Goal: Transaction & Acquisition: Register for event/course

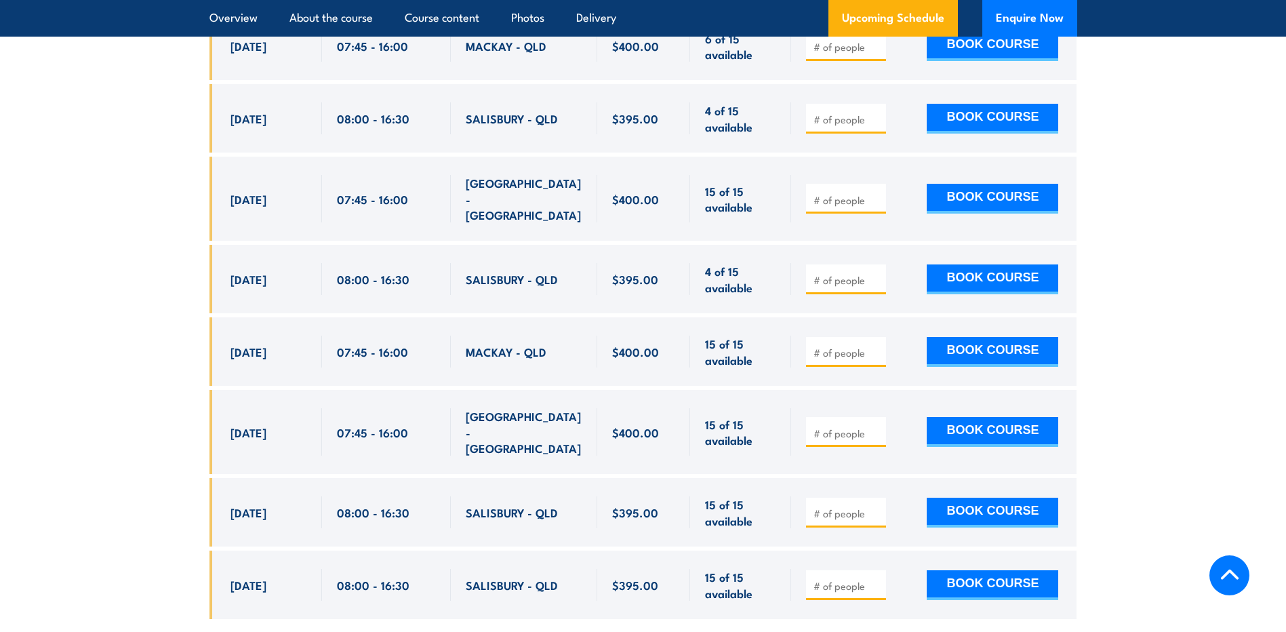
scroll to position [2847, 0]
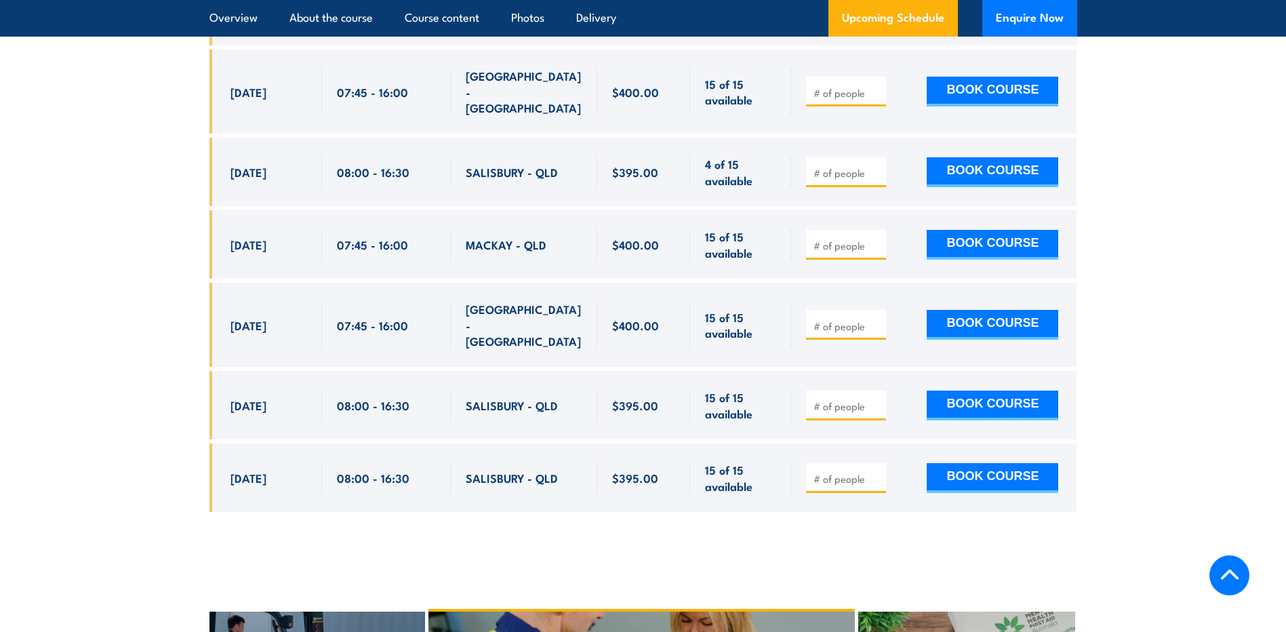
click at [842, 164] on span at bounding box center [846, 172] width 71 height 16
click at [843, 166] on input "number" at bounding box center [848, 173] width 68 height 14
type input "1"
click at [974, 157] on button "BOOK COURSE" at bounding box center [993, 172] width 132 height 30
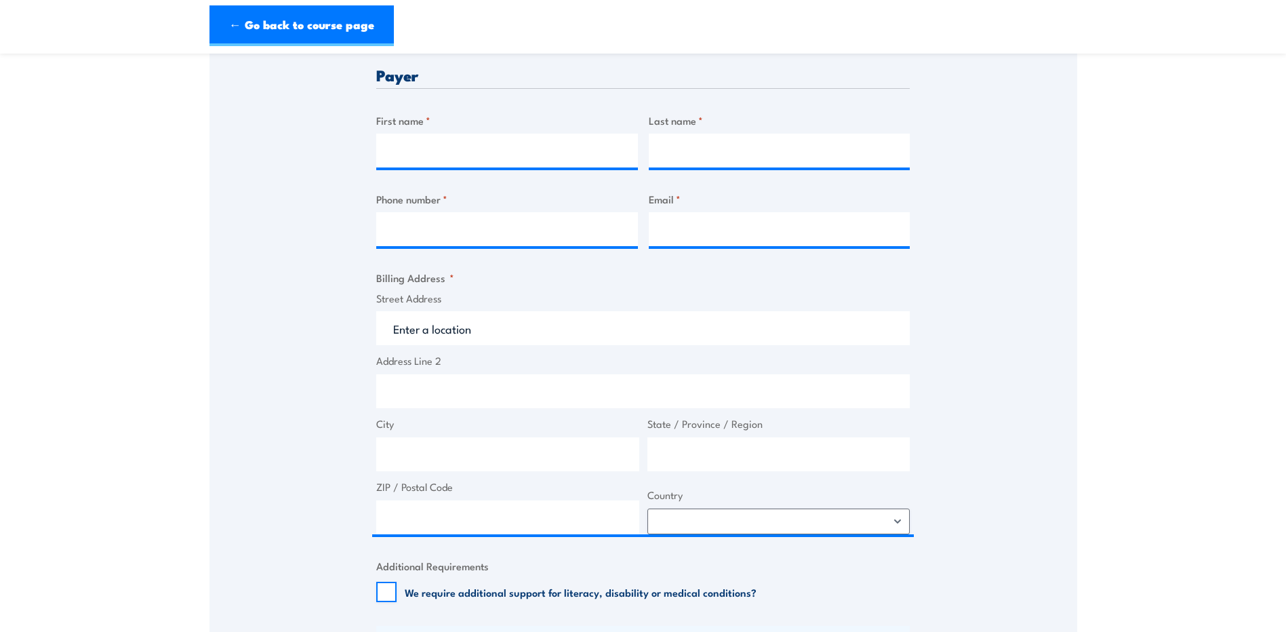
scroll to position [542, 0]
click at [433, 148] on input "First name *" at bounding box center [507, 148] width 262 height 34
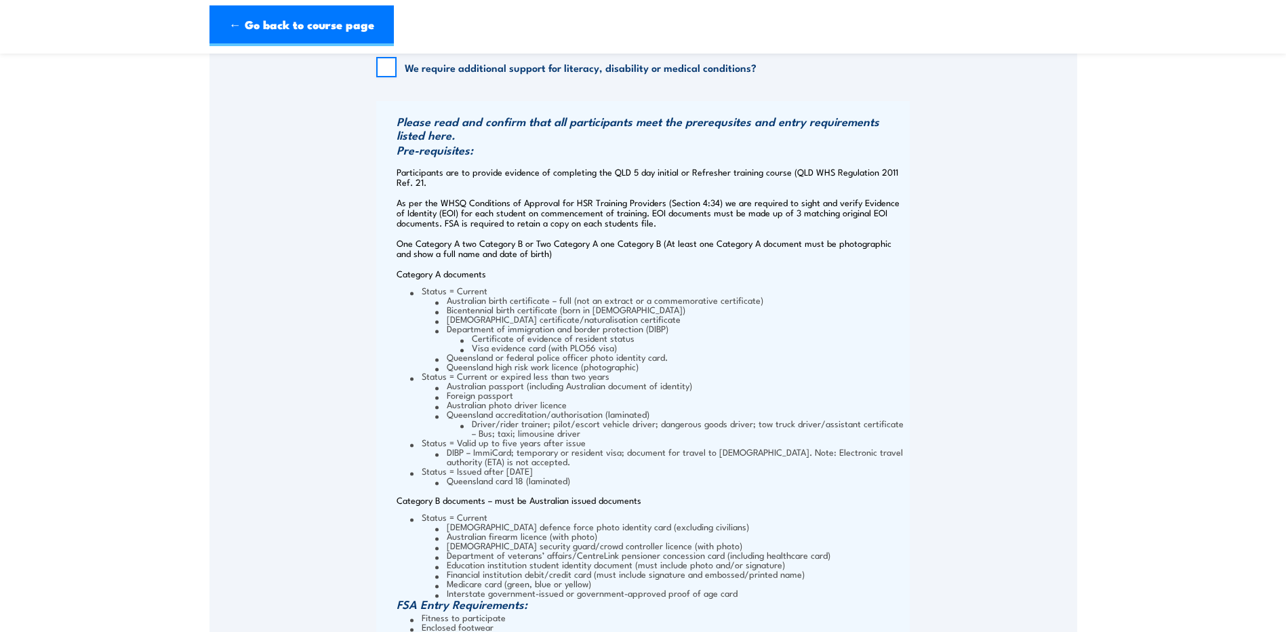
scroll to position [1034, 0]
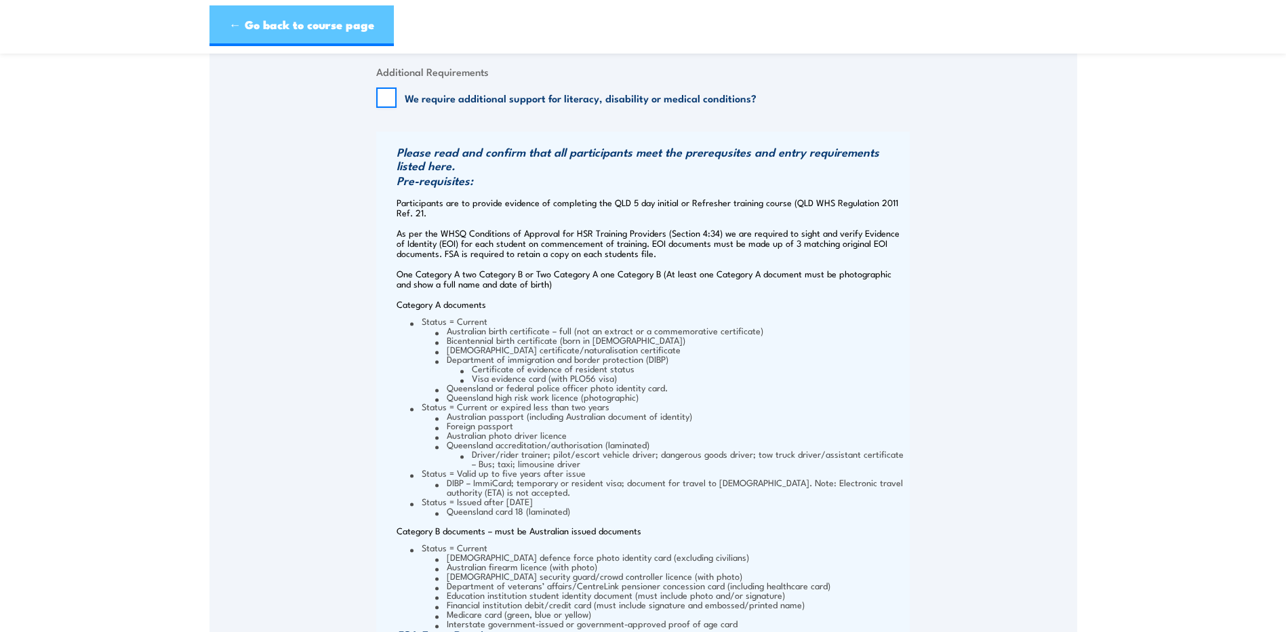
click at [272, 36] on link "← Go back to course page" at bounding box center [301, 25] width 184 height 41
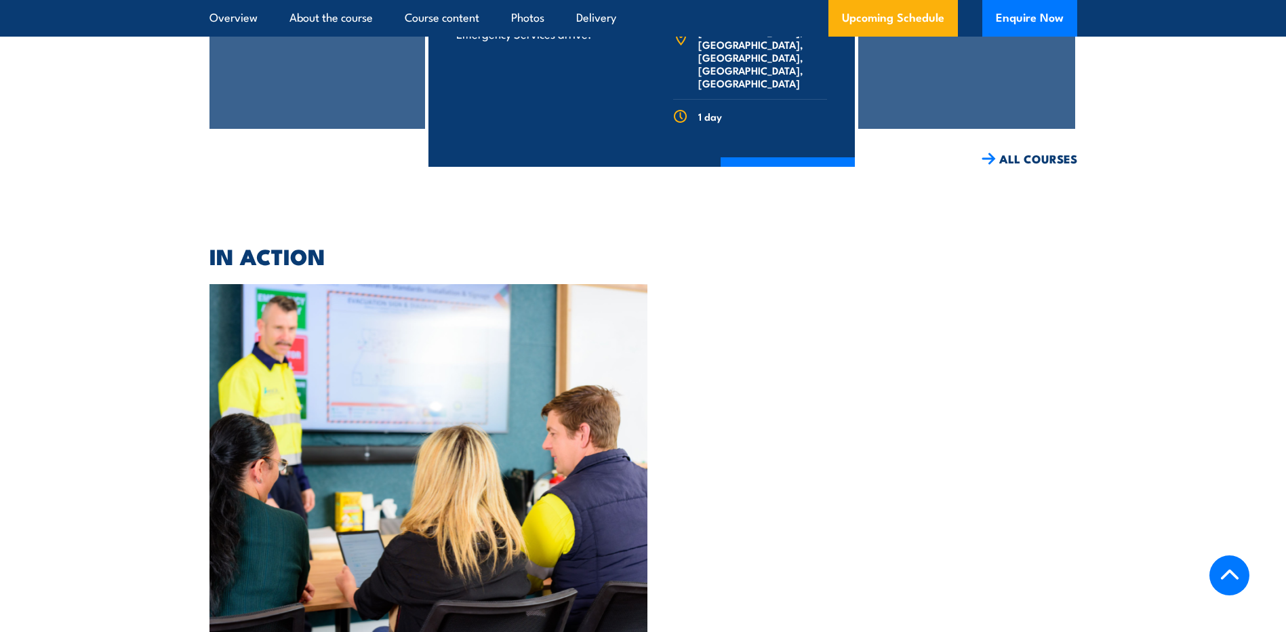
scroll to position [3461, 0]
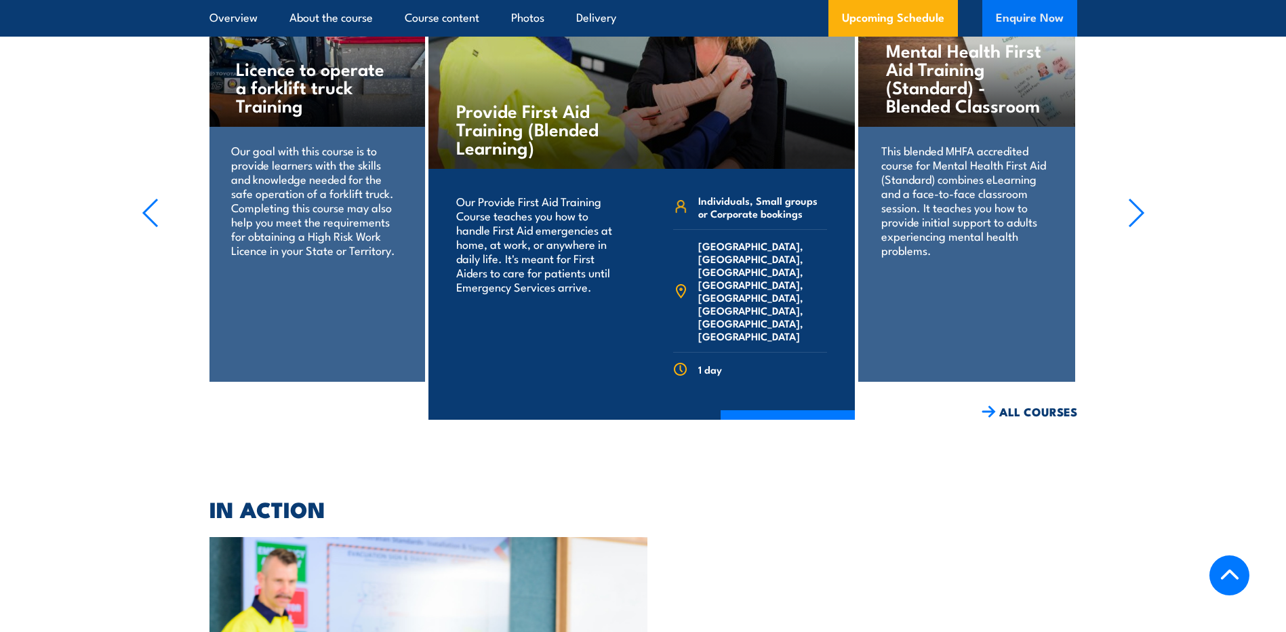
click at [1026, 8] on button "Enquire Now" at bounding box center [1029, 18] width 95 height 37
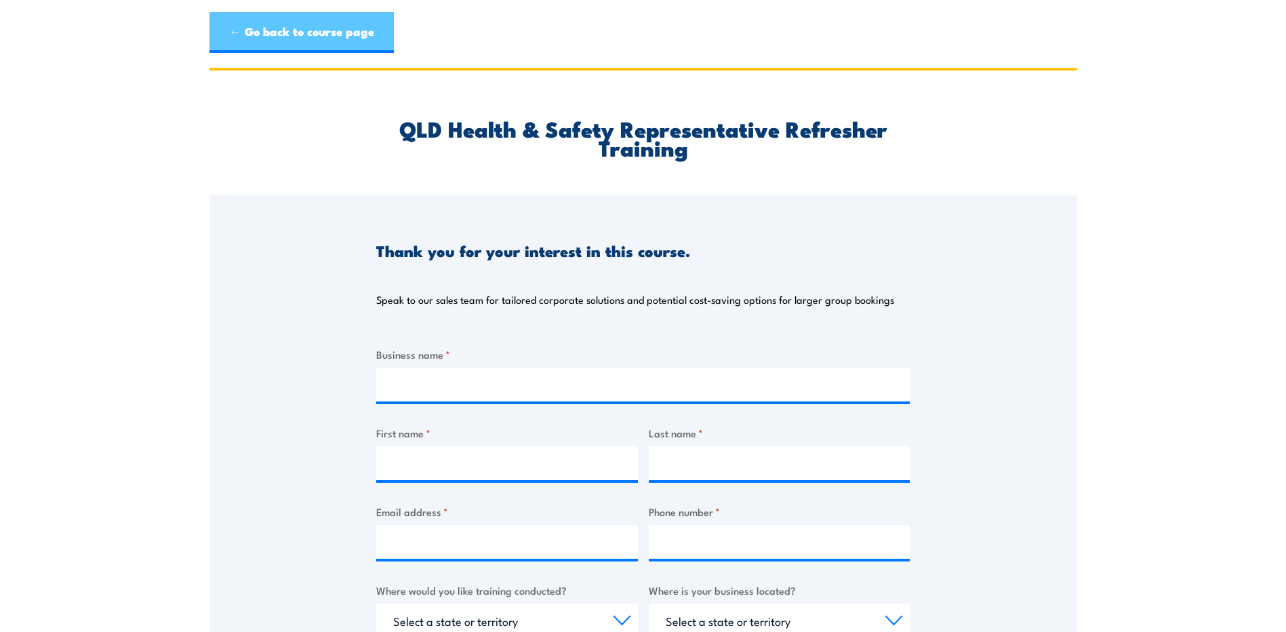
click at [252, 18] on link "← Go back to course page" at bounding box center [301, 32] width 184 height 41
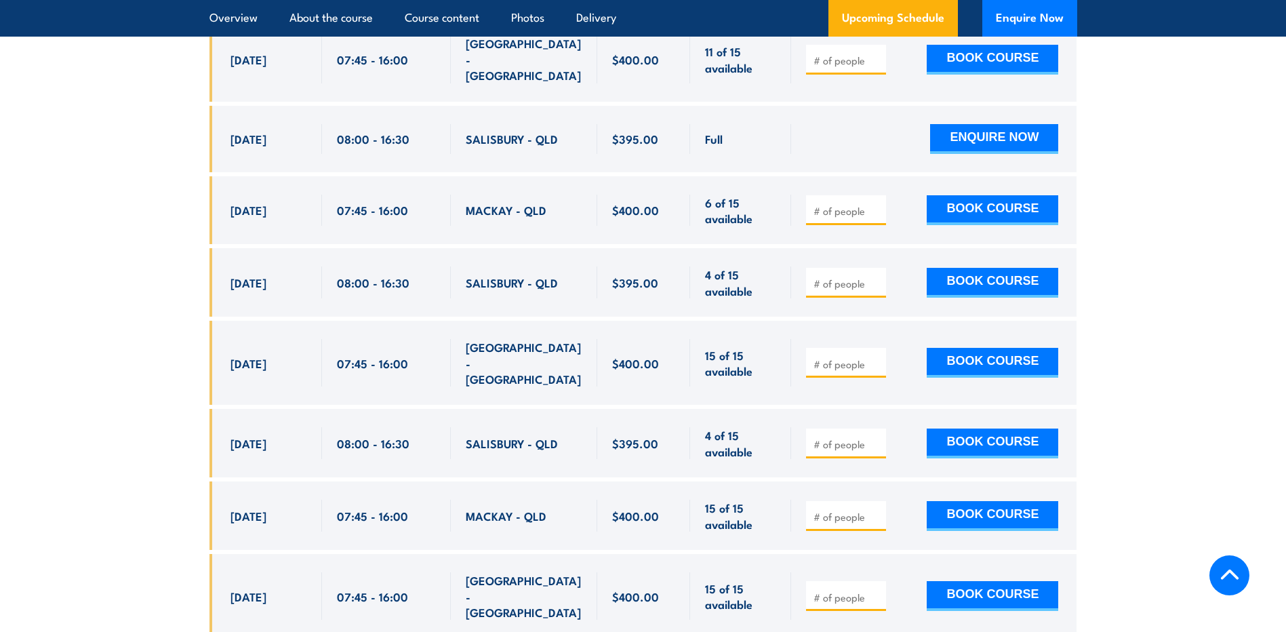
scroll to position [2648, 0]
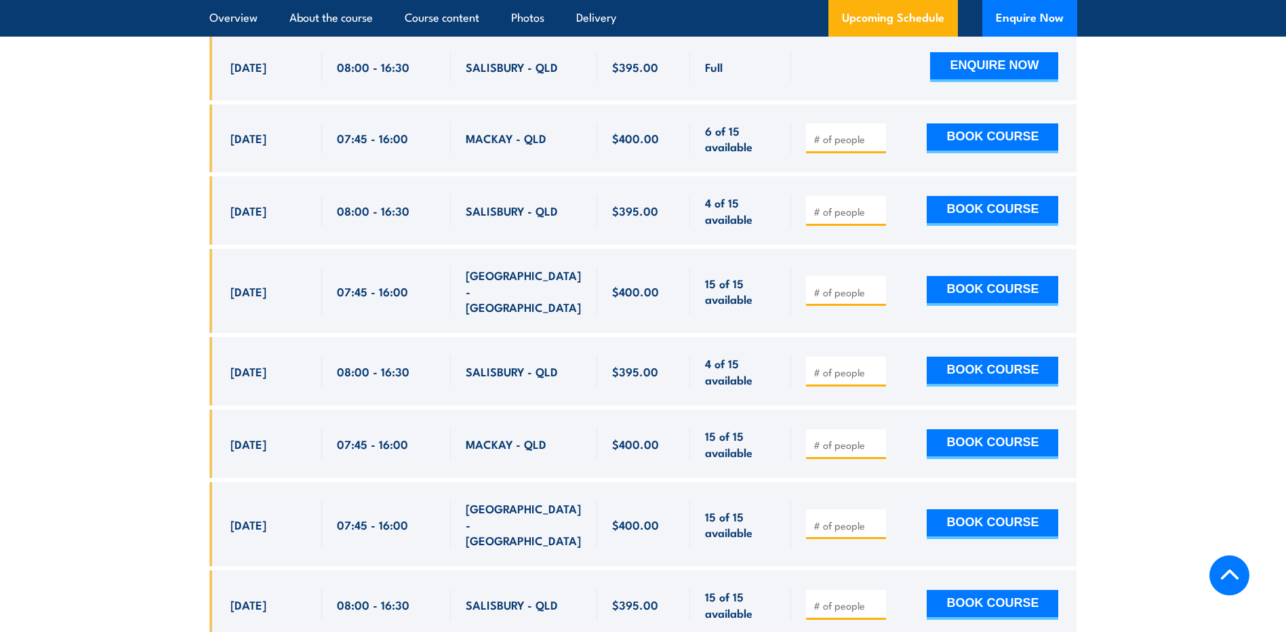
click at [825, 365] on input "number" at bounding box center [848, 372] width 68 height 14
type input "1"
click at [959, 357] on button "BOOK COURSE" at bounding box center [993, 372] width 132 height 30
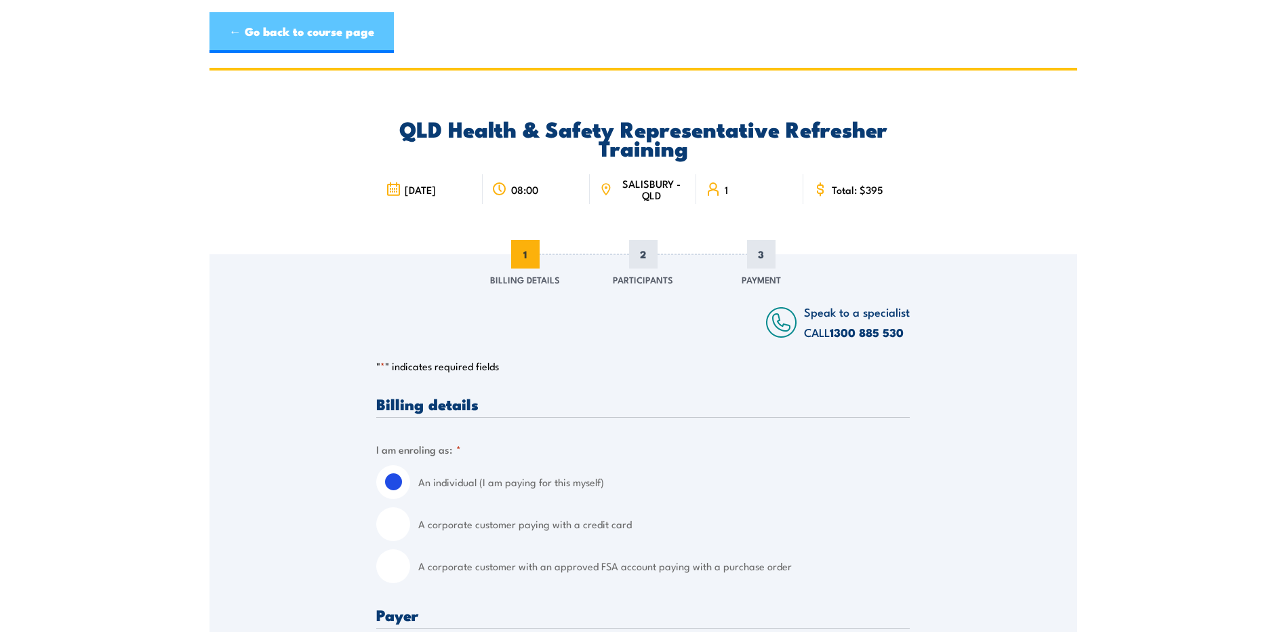
click at [265, 33] on link "← Go back to course page" at bounding box center [301, 32] width 184 height 41
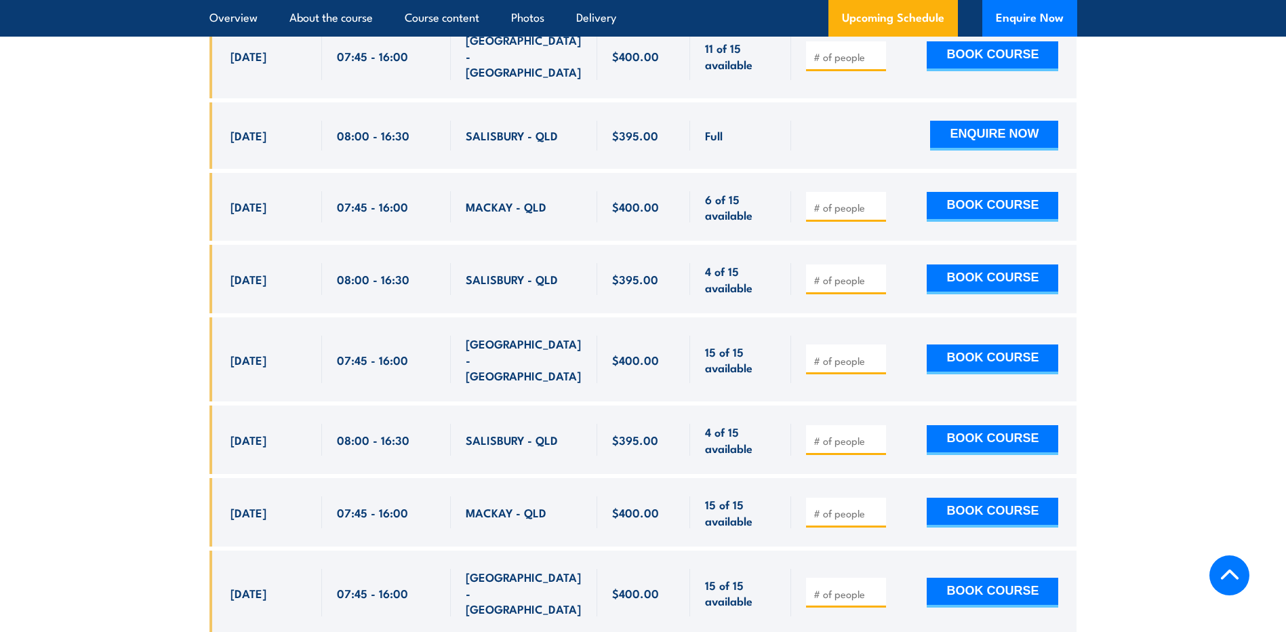
scroll to position [2580, 0]
click at [824, 433] on input "number" at bounding box center [848, 440] width 68 height 14
type input "1"
click at [978, 424] on button "BOOK COURSE" at bounding box center [993, 439] width 132 height 30
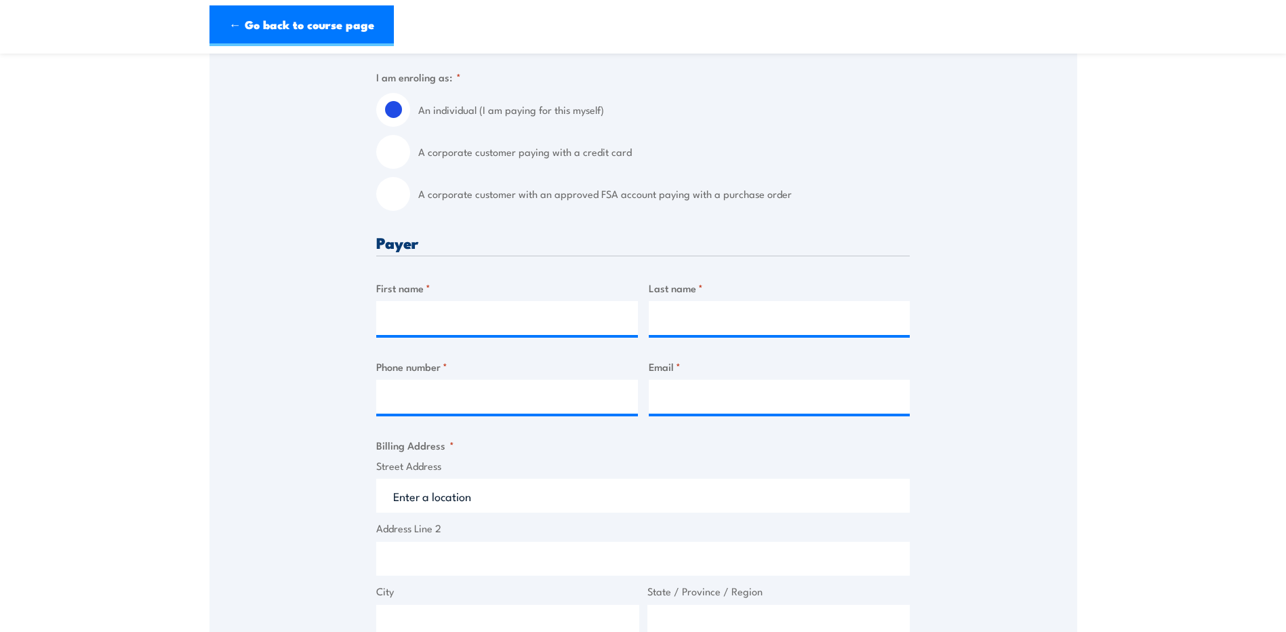
scroll to position [339, 0]
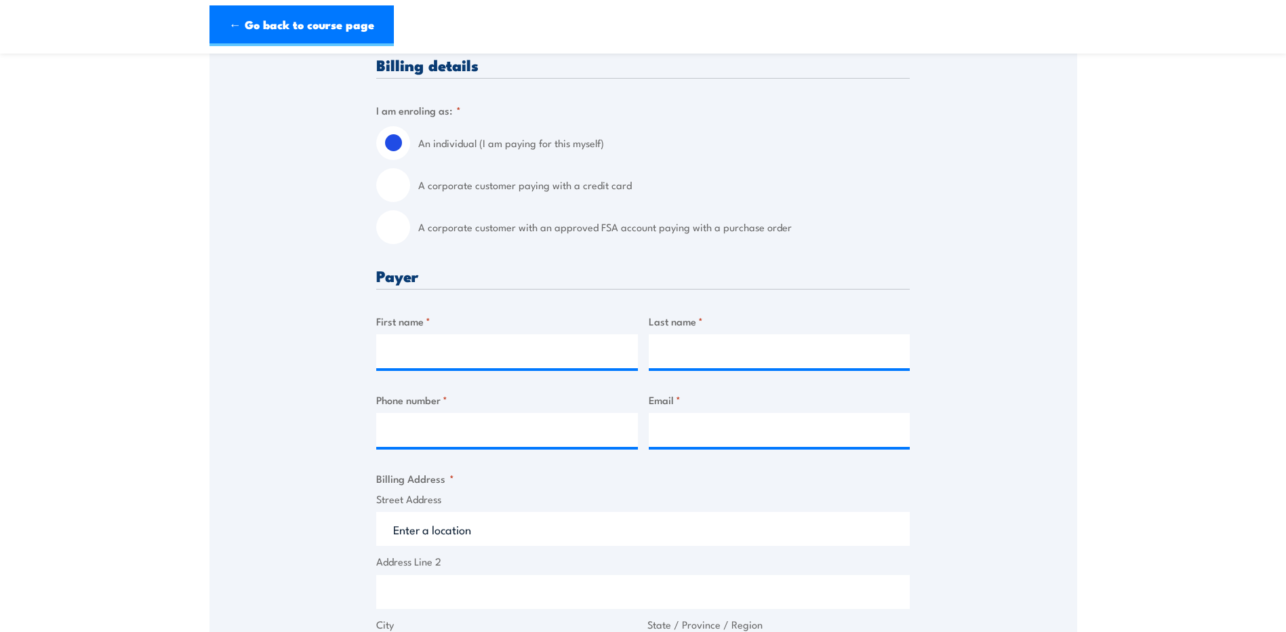
click at [394, 182] on input "A corporate customer paying with a credit card" at bounding box center [393, 185] width 34 height 34
radio input "true"
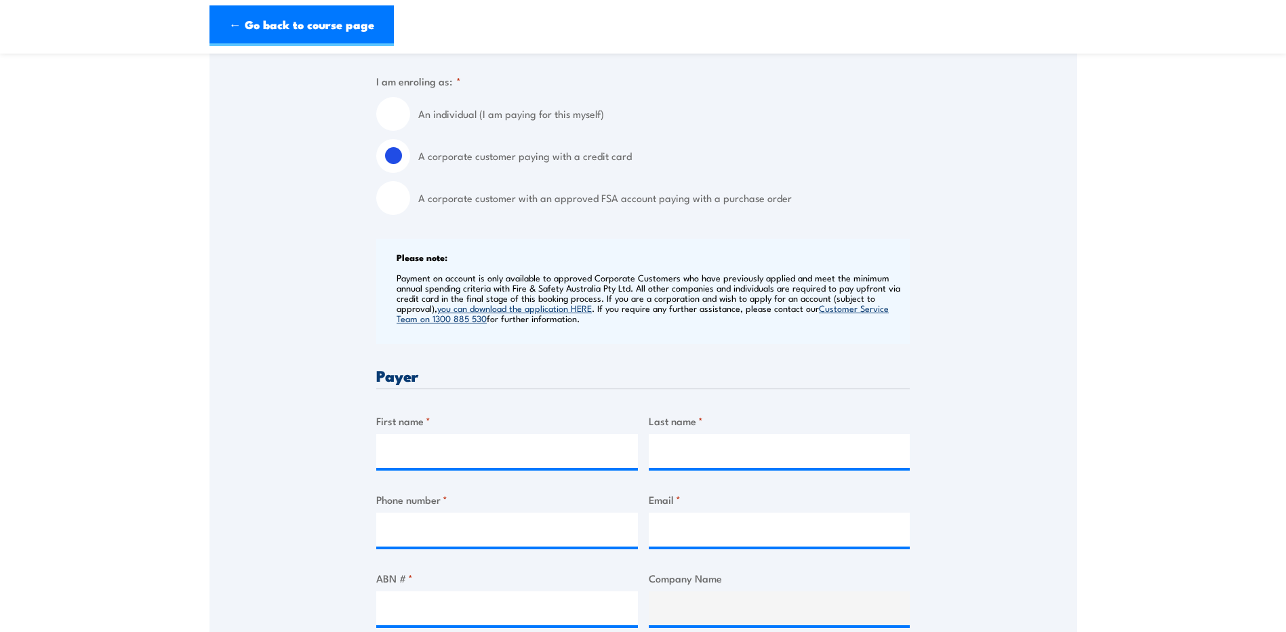
scroll to position [407, 0]
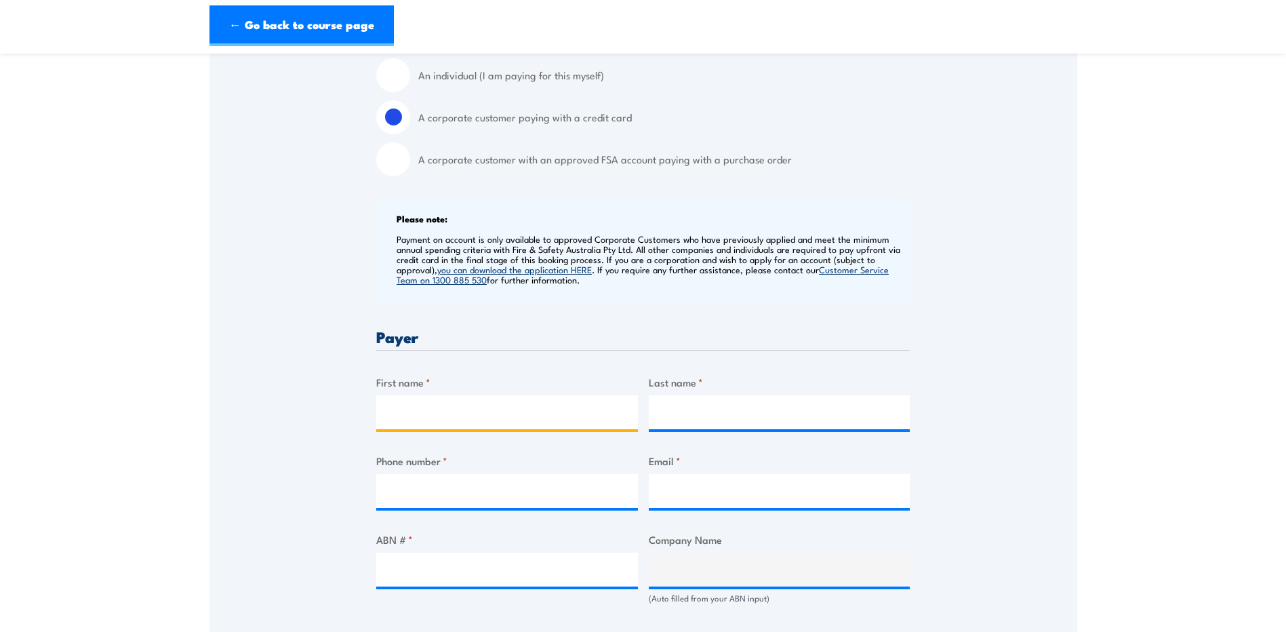
click at [436, 418] on input "First name *" at bounding box center [507, 412] width 262 height 34
click at [441, 408] on input "First name *" at bounding box center [507, 412] width 262 height 34
type input "DAVID"
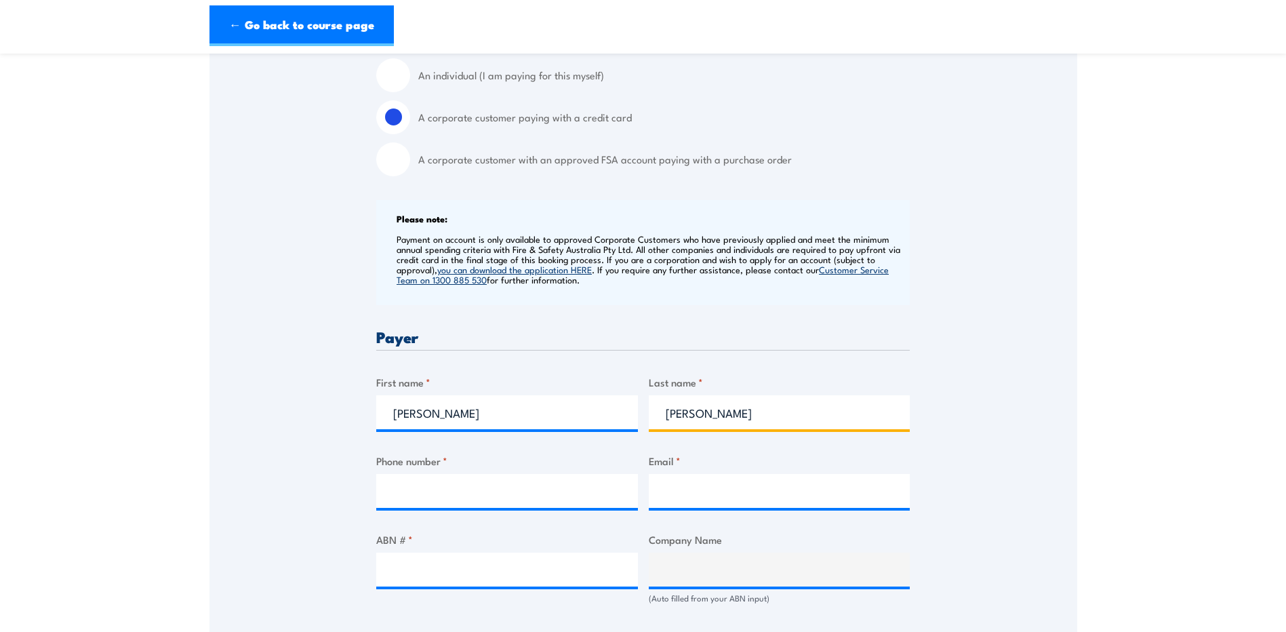
type input "WHITEMAN"
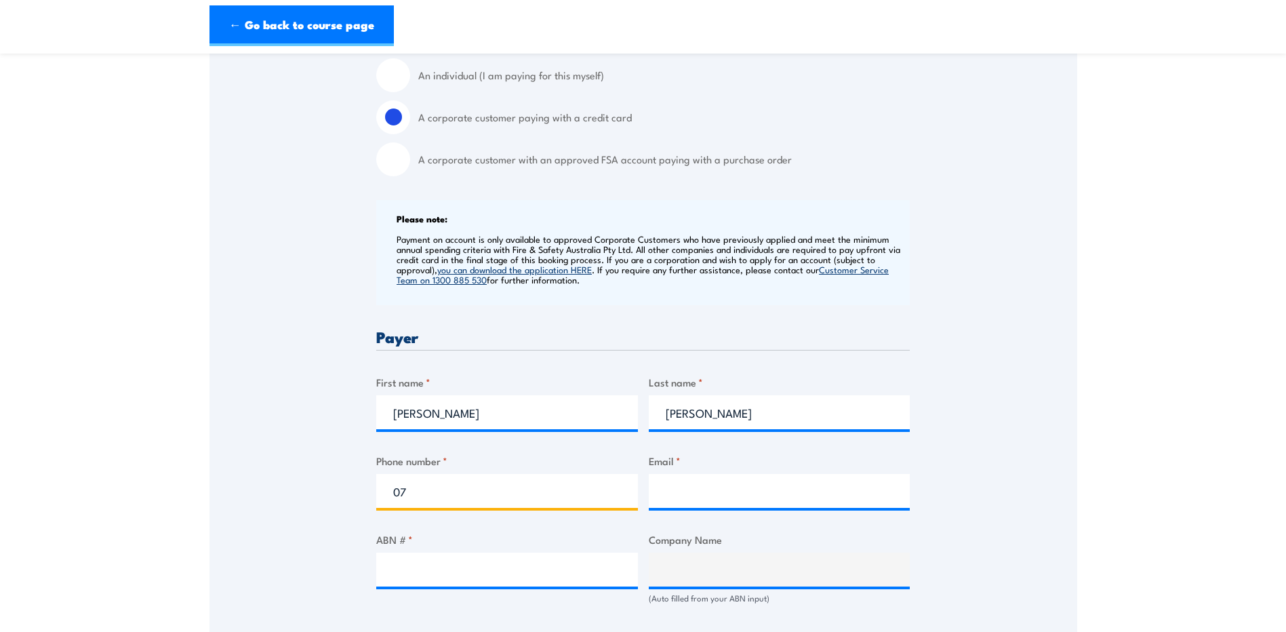
type input "0733444544"
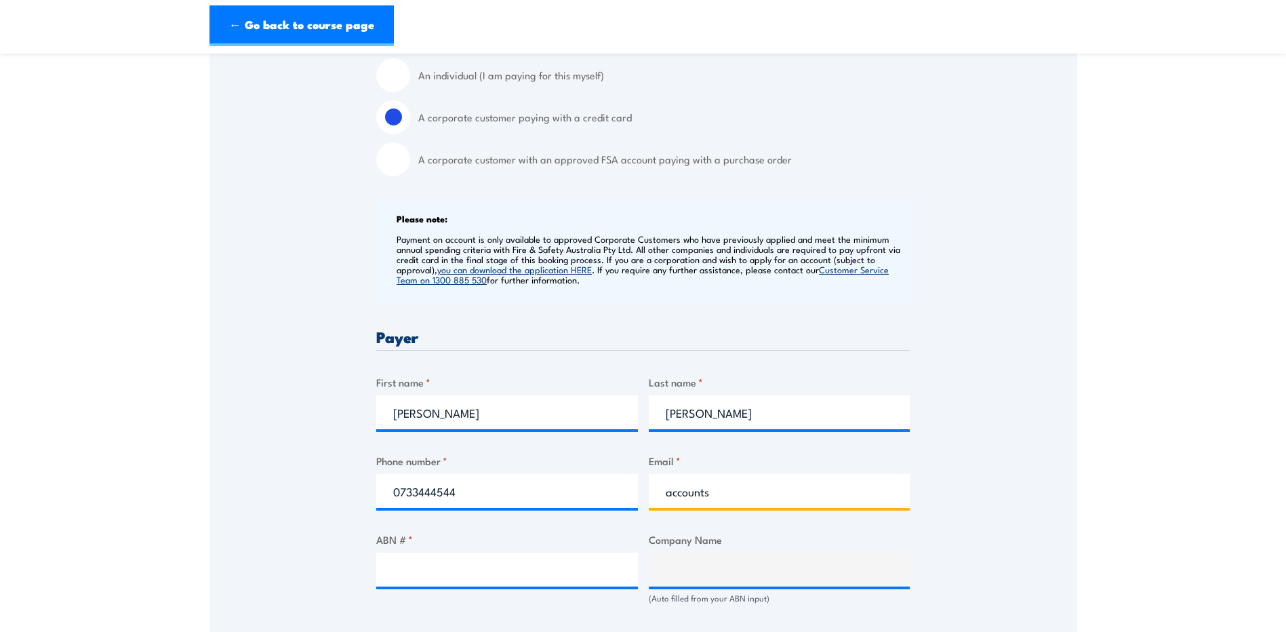
click at [708, 483] on input "accounts" at bounding box center [780, 491] width 262 height 34
paste input "coachworksaccounts@royans.com.au"
type input "coachworksaccounts@royans.com.au"
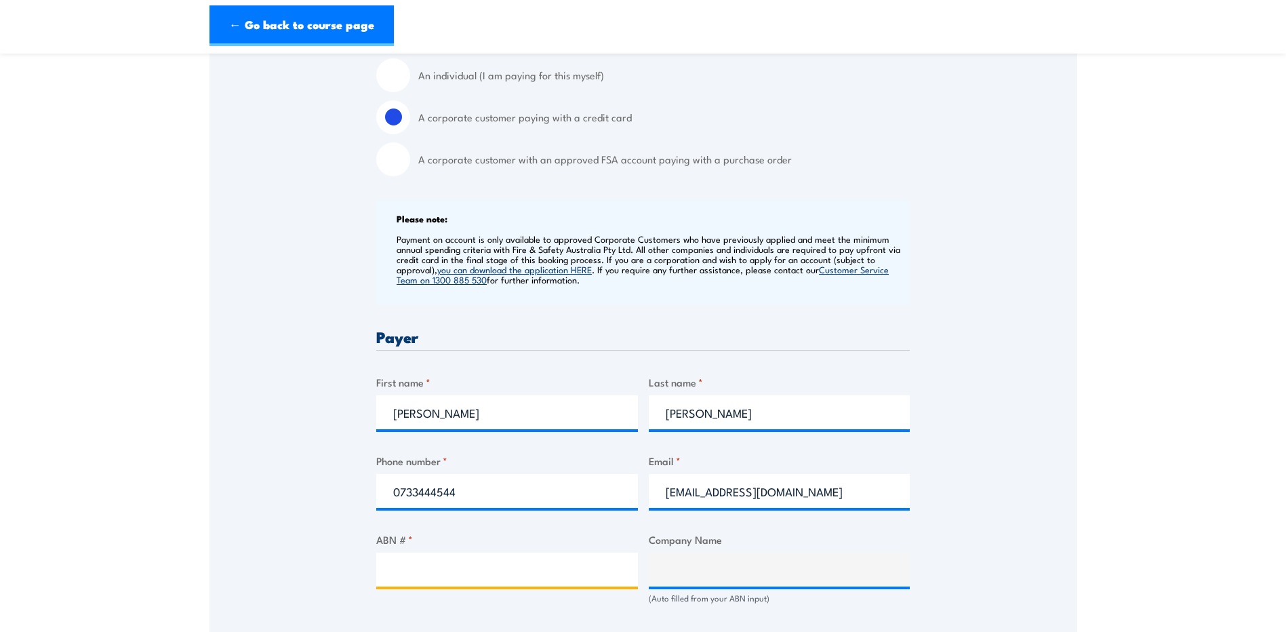
click at [479, 567] on input "ABN # *" at bounding box center [507, 570] width 262 height 34
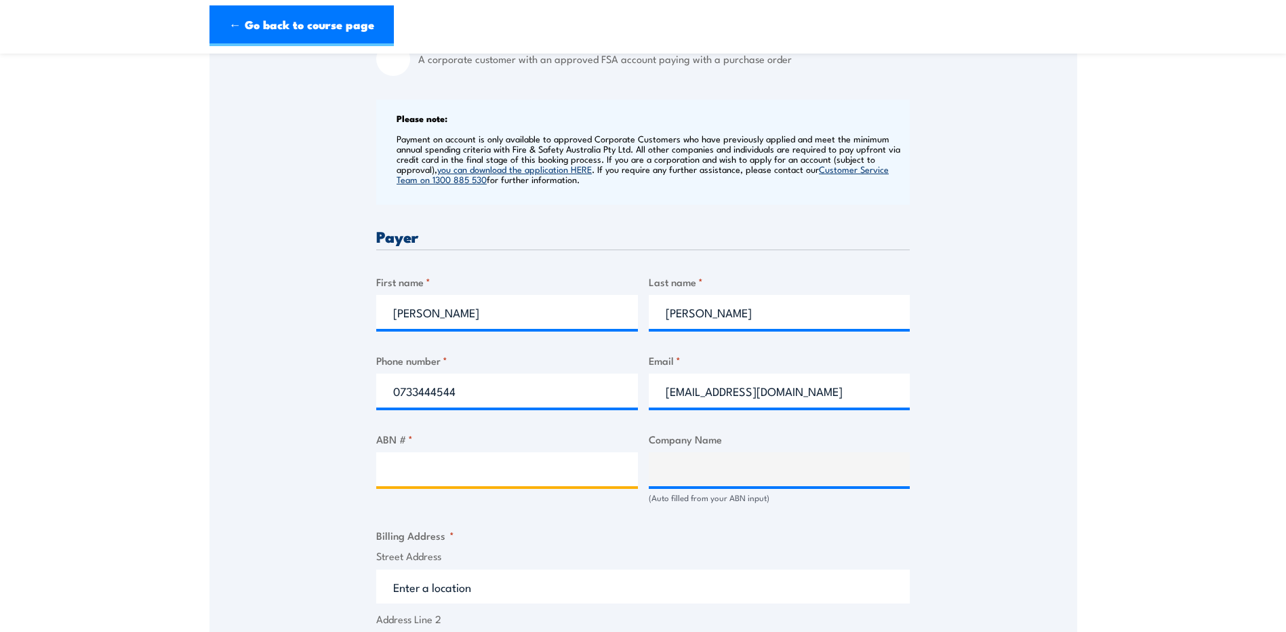
scroll to position [542, 0]
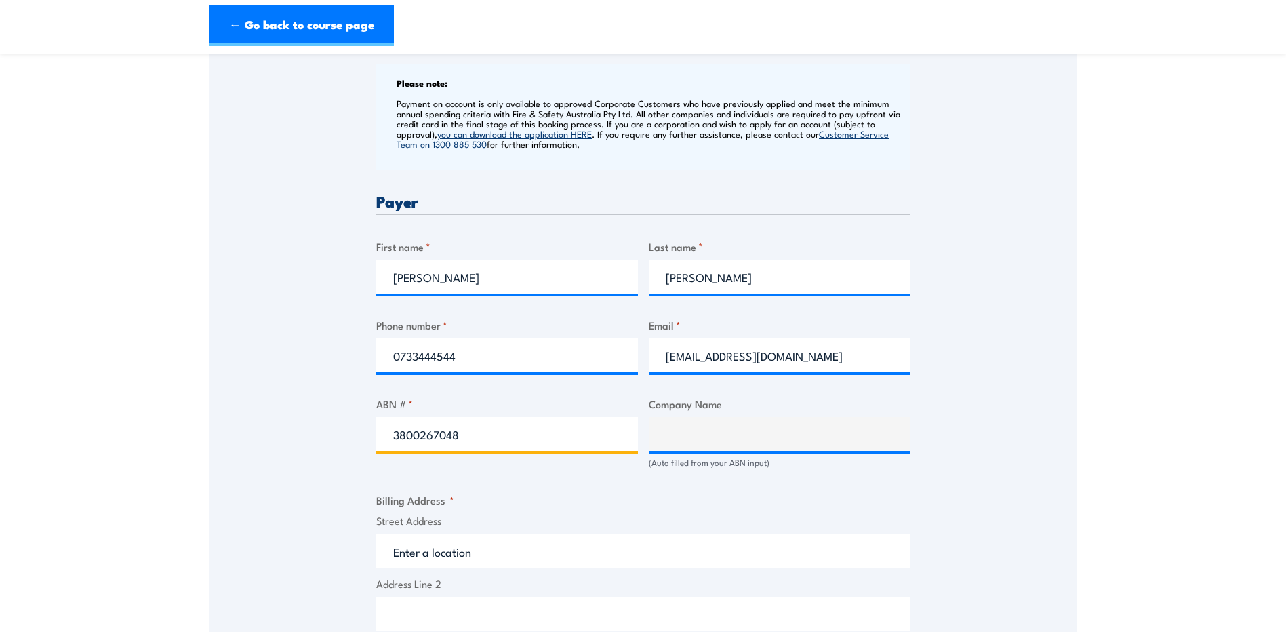
type input "38002670484"
type input "ROYANS BRISBANE PTY LIMITED"
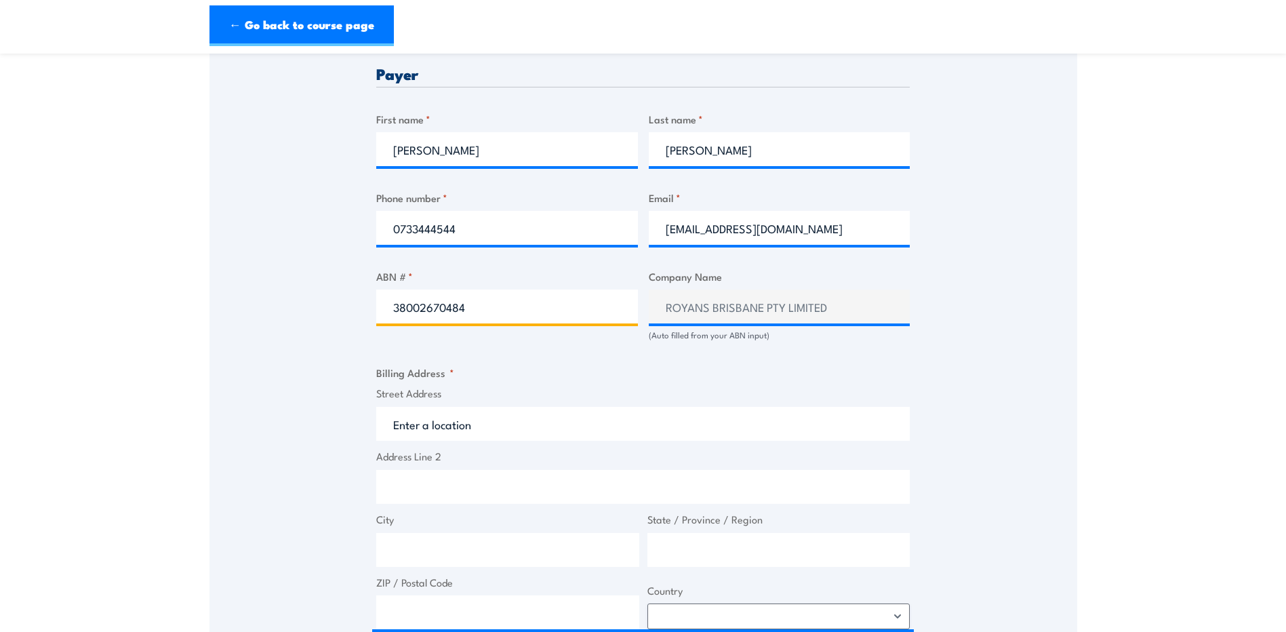
scroll to position [678, 0]
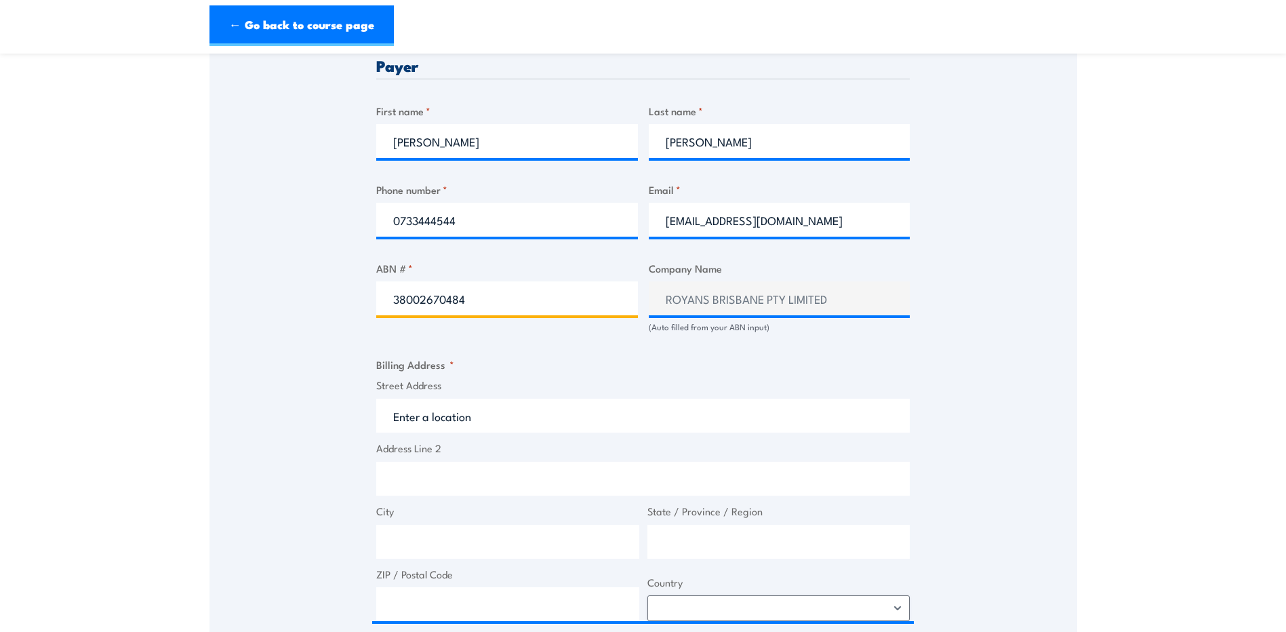
type input "38002670484"
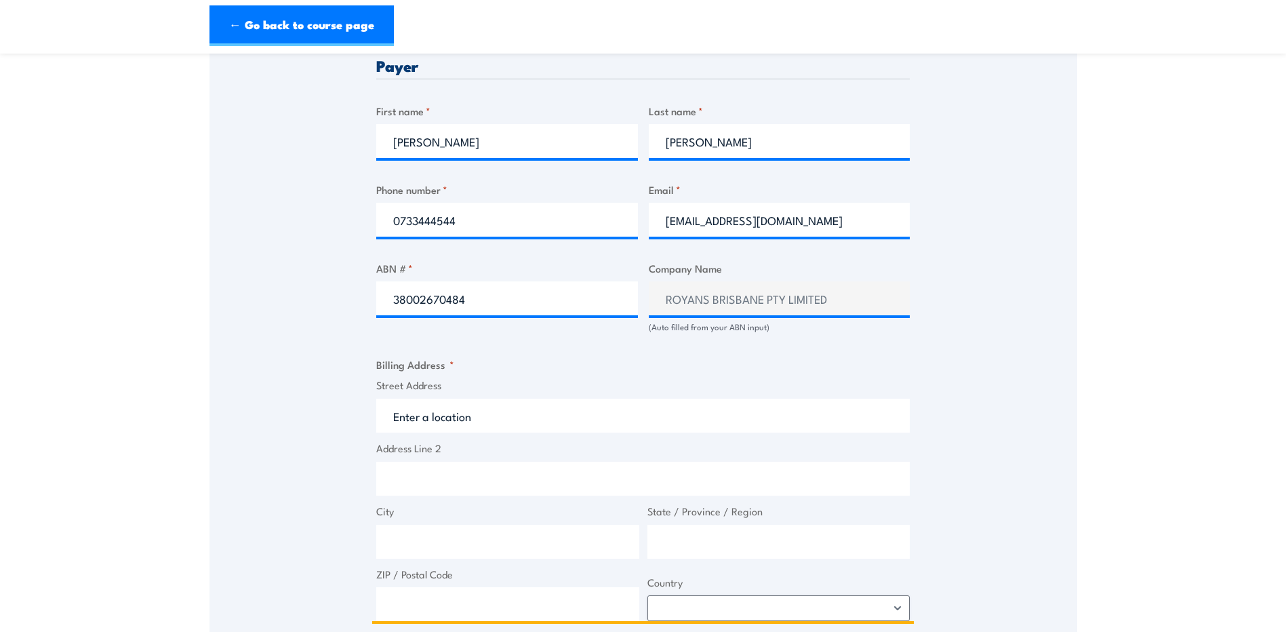
click at [430, 416] on input "Street Address" at bounding box center [643, 416] width 534 height 34
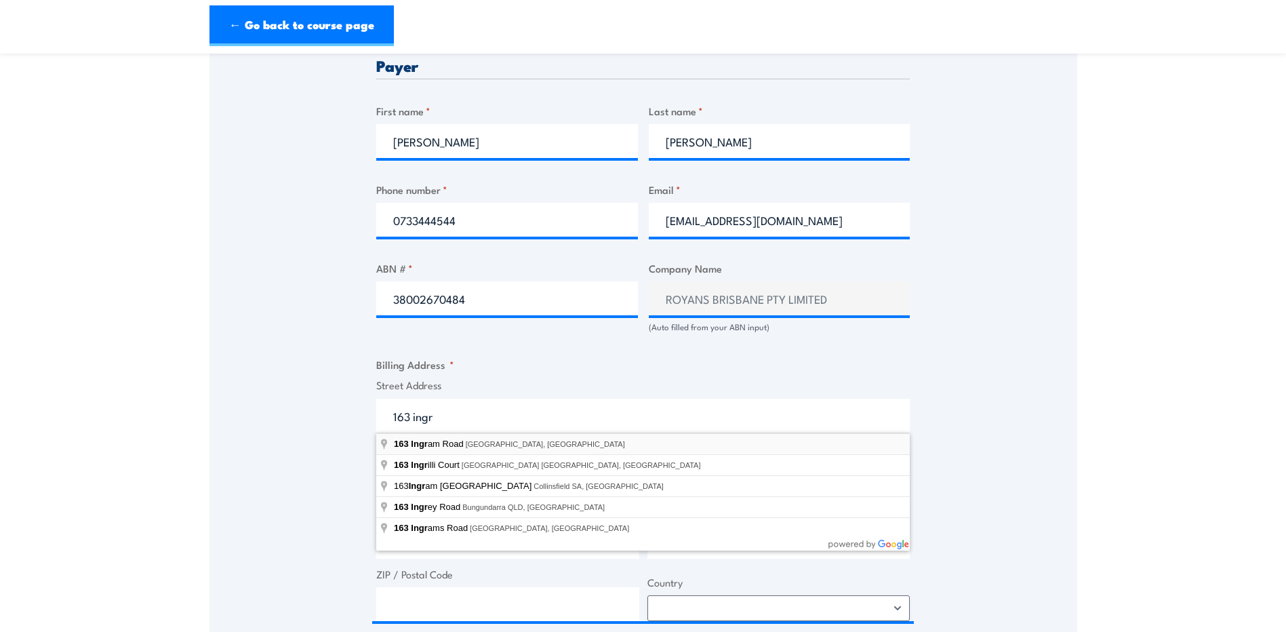
type input "163 Ingram Road, Acacia Ridge QLD, Australia"
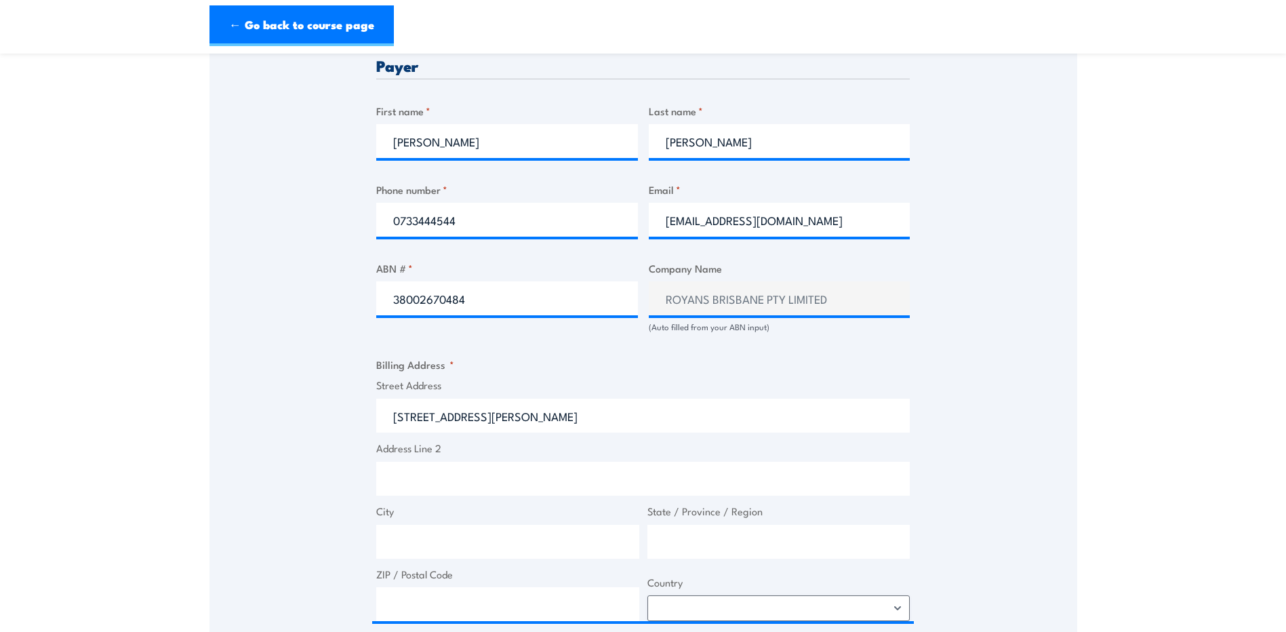
type input "163 Ingram Rd"
type input "Acacia Ridge"
type input "Queensland"
type input "4110"
select select "Australia"
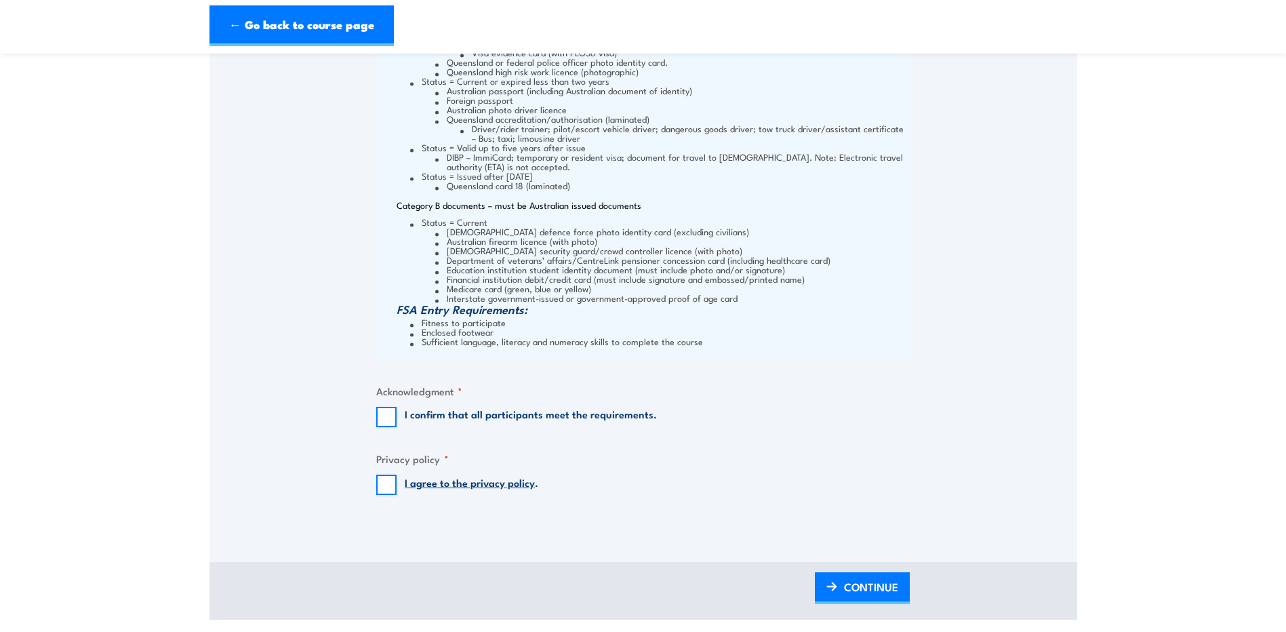
scroll to position [1627, 0]
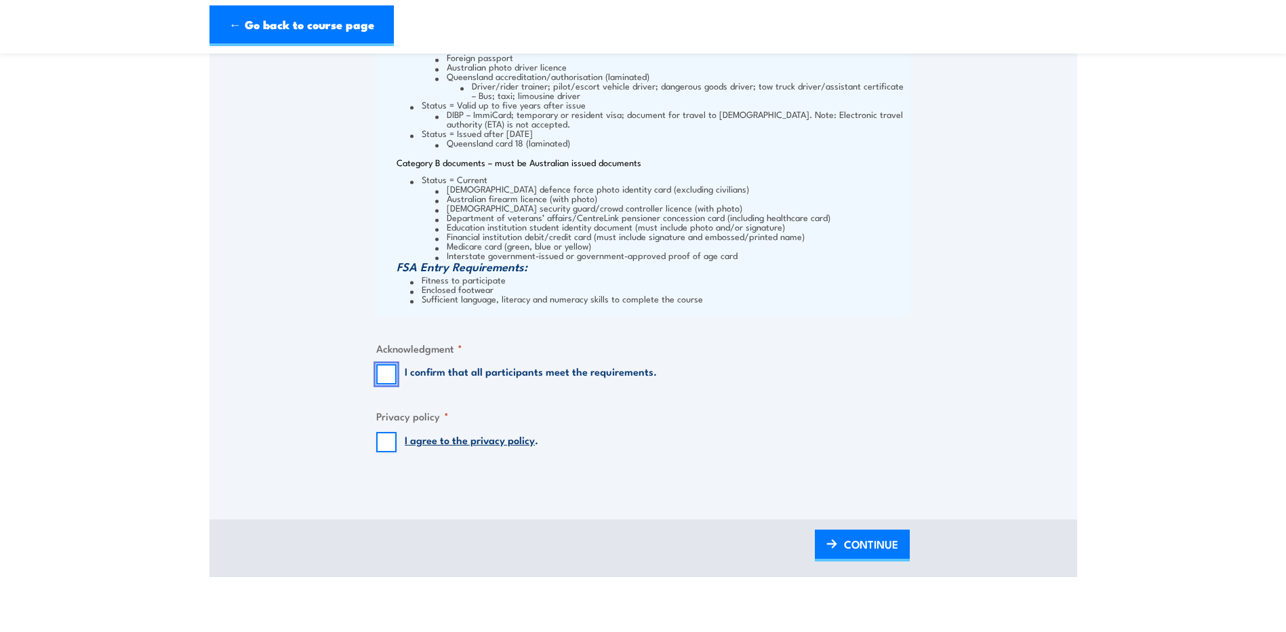
click at [382, 367] on input "I confirm that all participants meet the requirements." at bounding box center [386, 374] width 20 height 20
checkbox input "true"
click at [384, 441] on input "I agree to the privacy policy ." at bounding box center [386, 442] width 20 height 20
checkbox input "true"
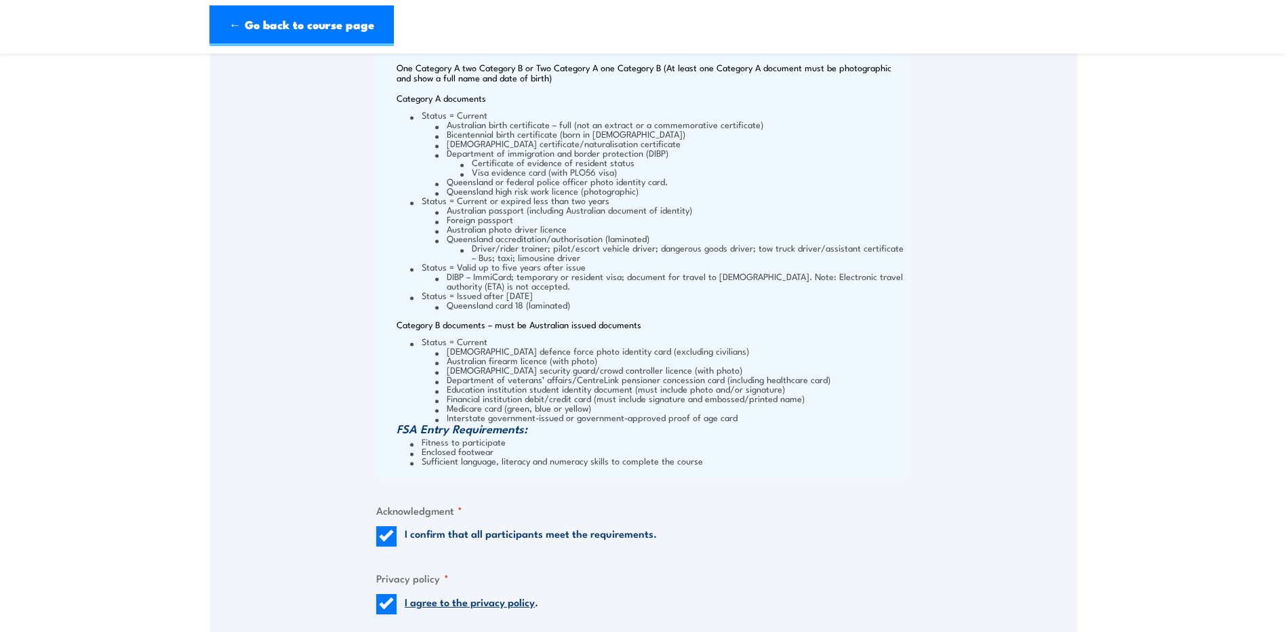
scroll to position [1695, 0]
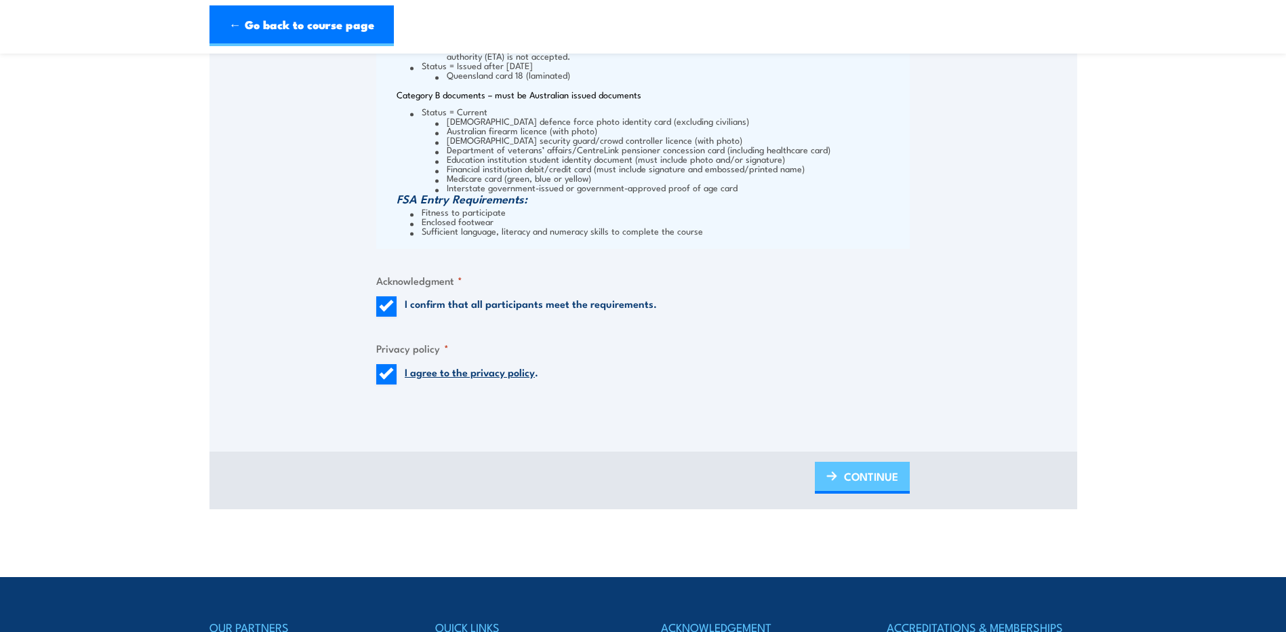
click at [856, 475] on span "CONTINUE" at bounding box center [871, 476] width 54 height 36
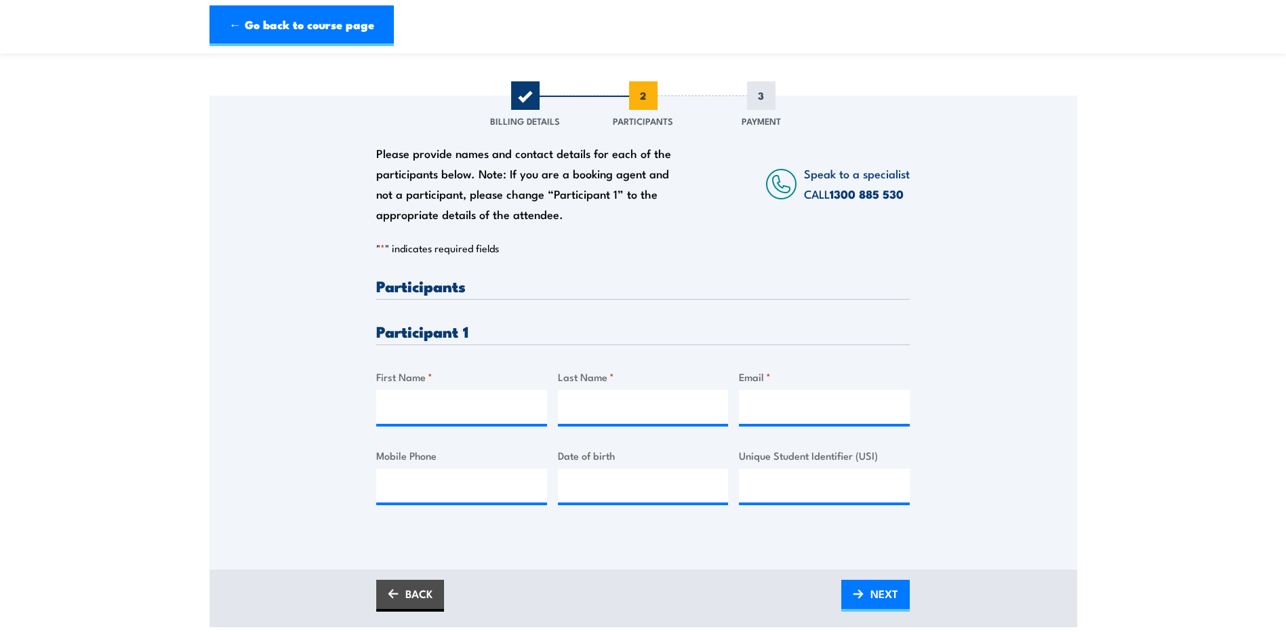
scroll to position [203, 0]
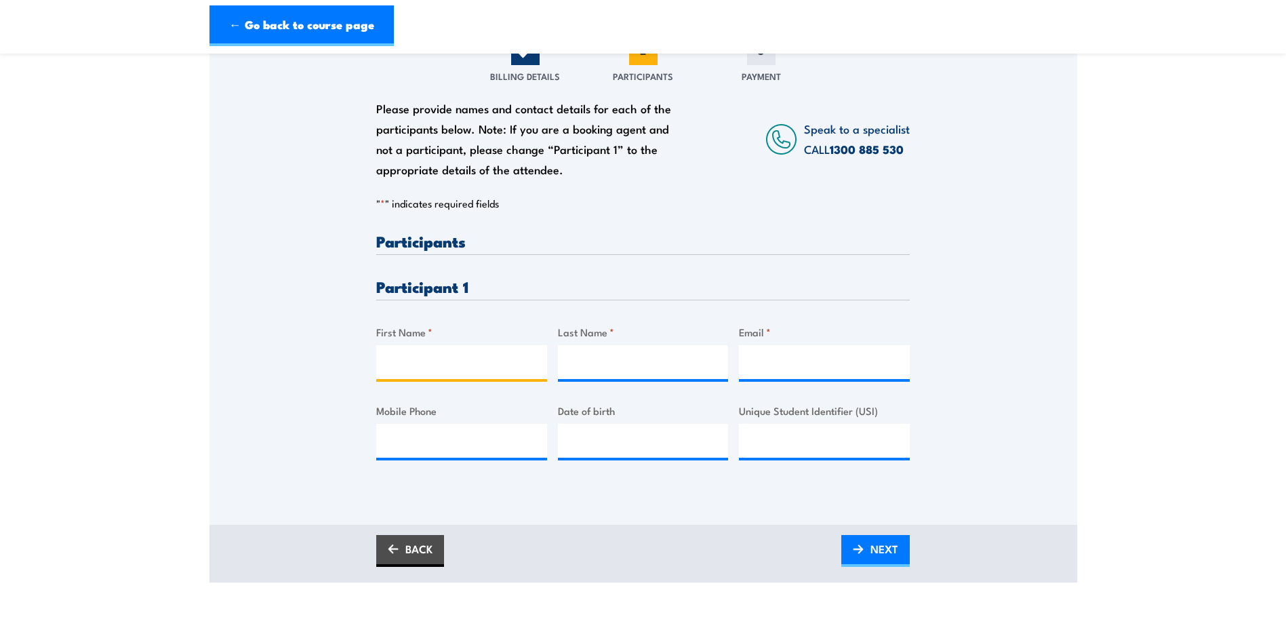
click at [460, 363] on input "First Name *" at bounding box center [461, 362] width 171 height 34
type input "Mitchell"
click at [592, 357] on input "Last Name *" at bounding box center [643, 362] width 171 height 34
type input "Reed"
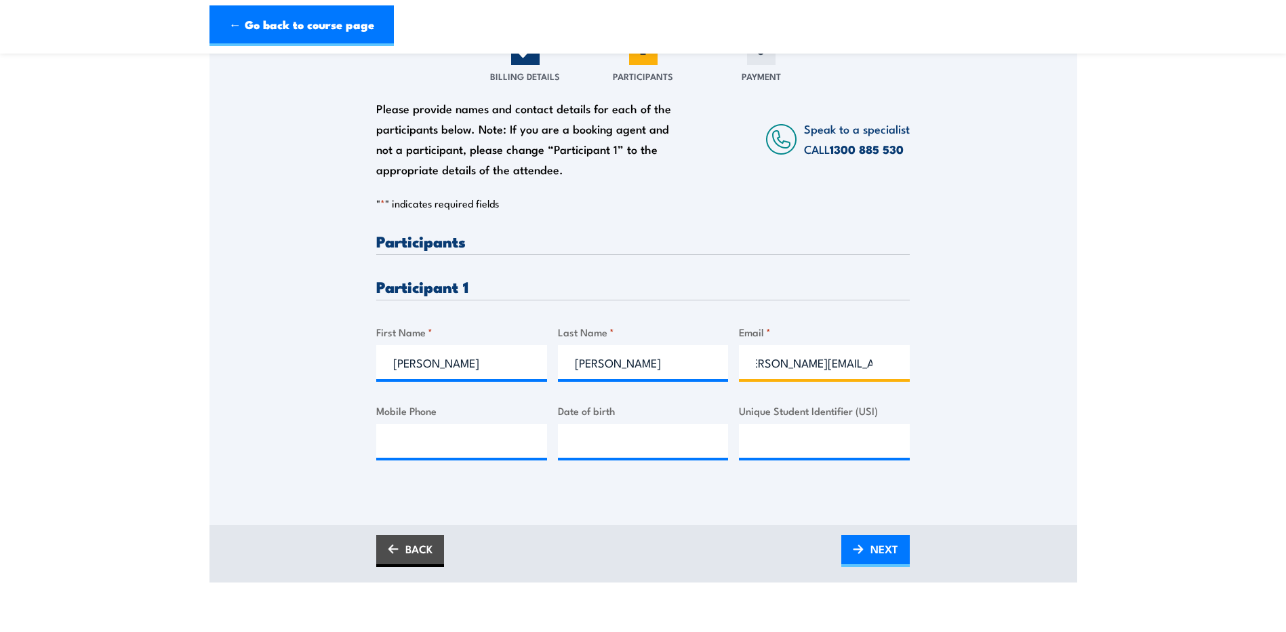
scroll to position [0, 20]
type input "mitch.reed@royans.com.au"
click at [487, 448] on input "Mobile Phone" at bounding box center [461, 441] width 171 height 34
paste input "0439268741"
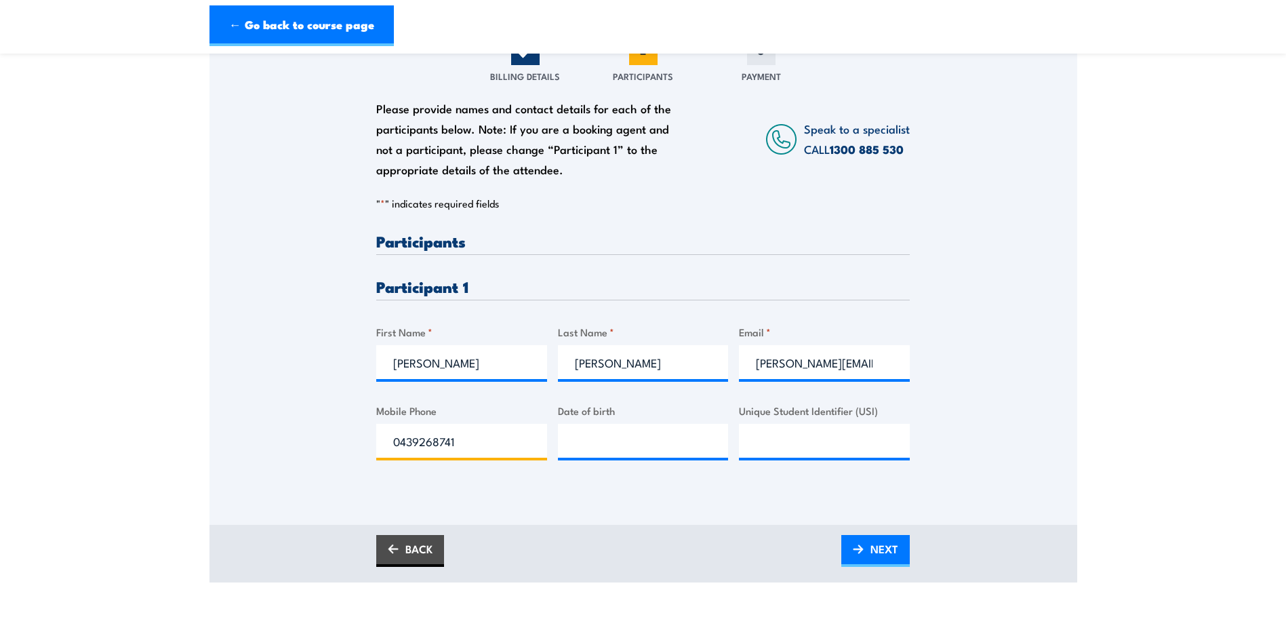
type input "0439268741"
click at [612, 498] on div "Please provide names and contact details for each of the participants below. No…" at bounding box center [643, 288] width 868 height 474
click at [875, 550] on span "NEXT" at bounding box center [884, 549] width 28 height 36
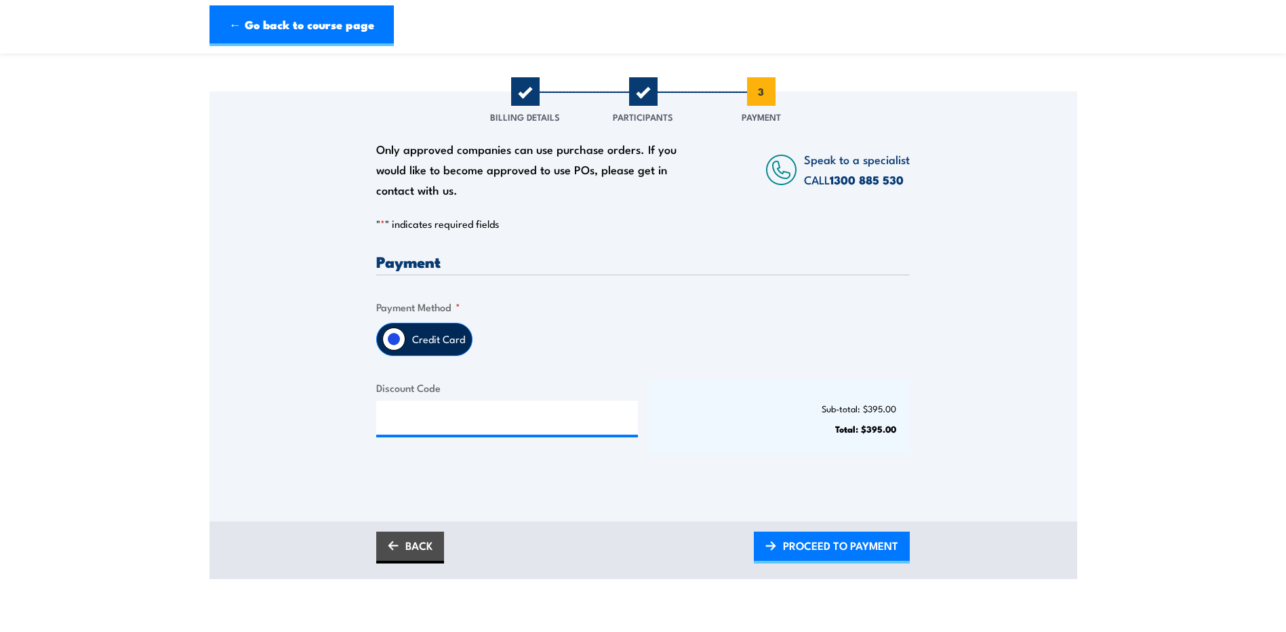
scroll to position [203, 0]
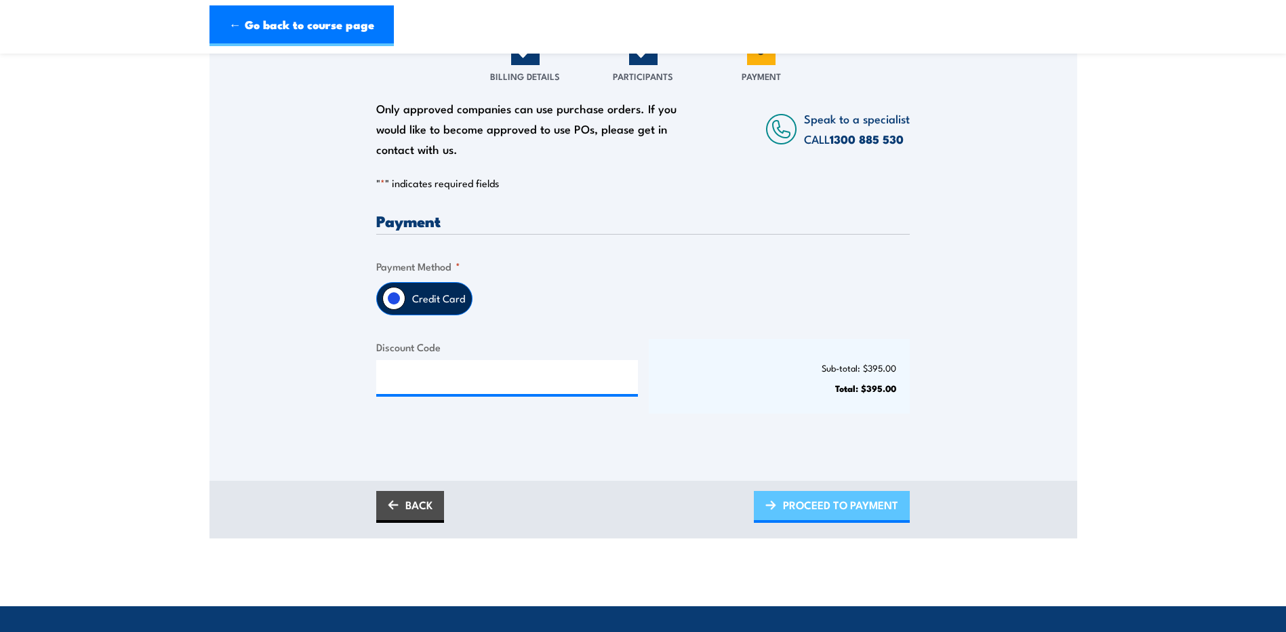
click at [796, 508] on span "PROCEED TO PAYMENT" at bounding box center [840, 505] width 115 height 36
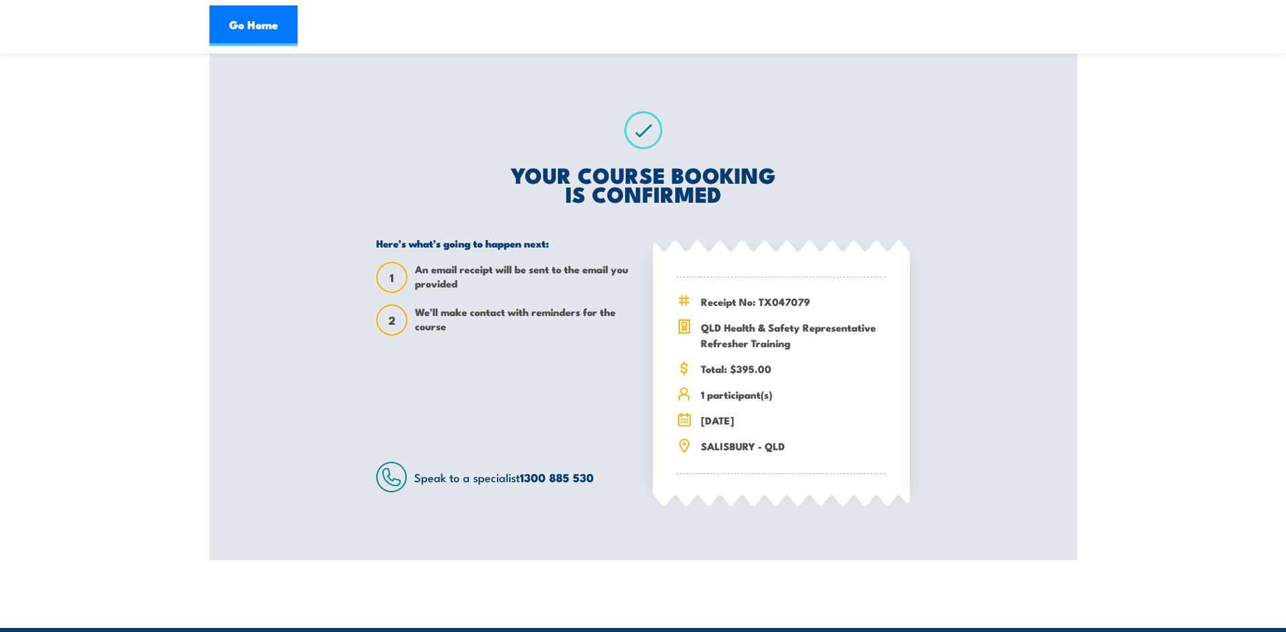
scroll to position [203, 0]
